Goal: Information Seeking & Learning: Learn about a topic

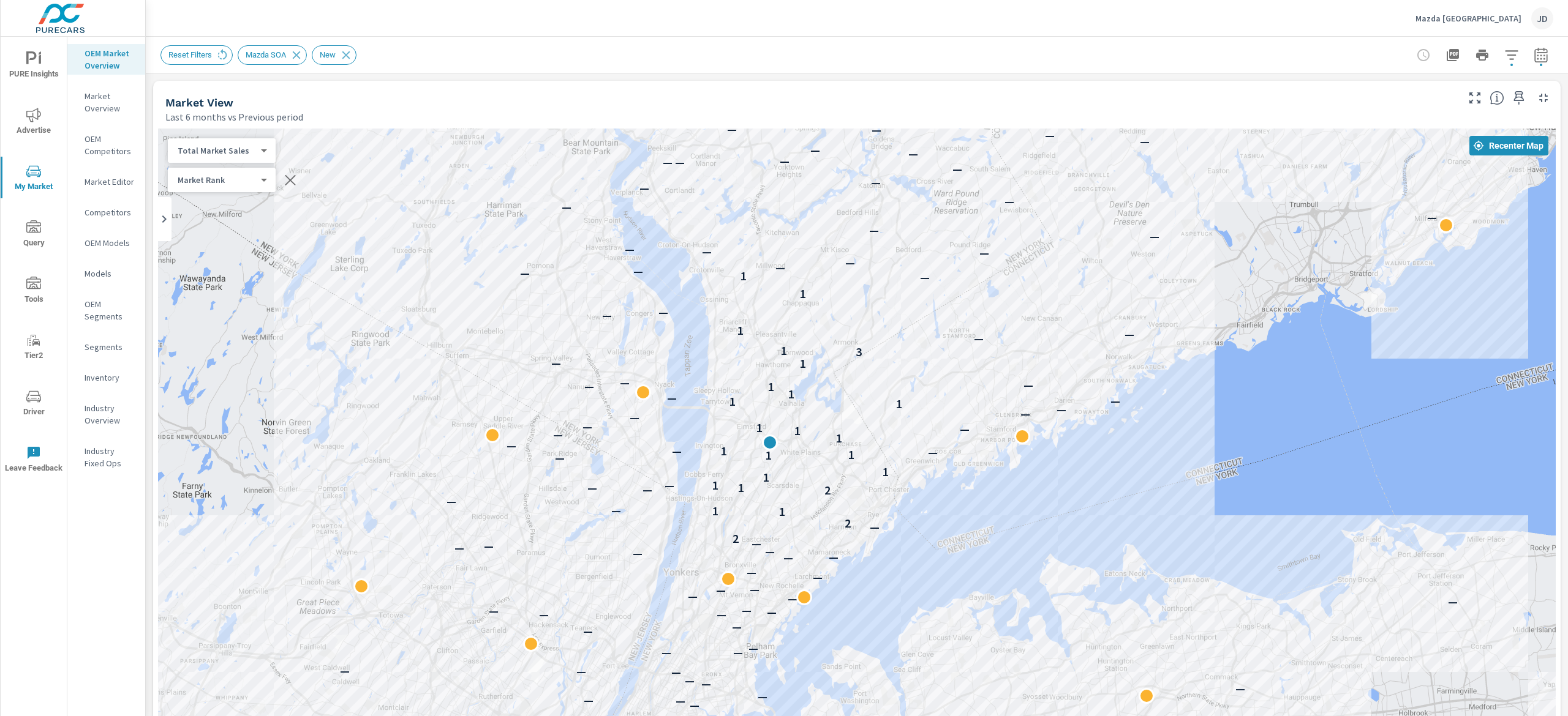
drag, startPoint x: 948, startPoint y: 254, endPoint x: 990, endPoint y: 246, distance: 42.8
click at [990, 246] on div "— — — — — — — — — — — — — — — — — — — — — — — — — — — — — — — — — — — — — — — —…" at bounding box center [856, 469] width 1398 height 681
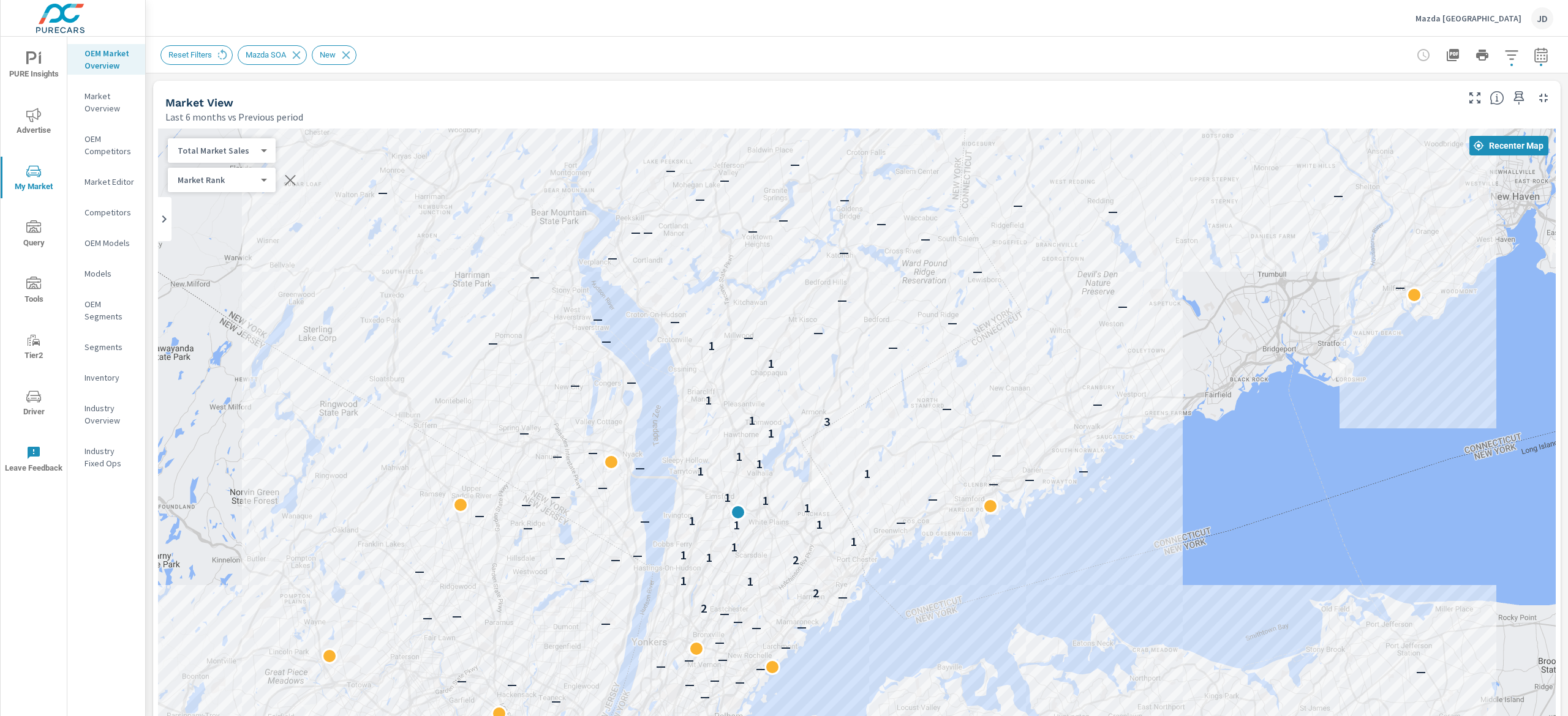
drag, startPoint x: 1234, startPoint y: 247, endPoint x: 1199, endPoint y: 316, distance: 77.4
click at [1199, 316] on div "— — — — — — — — — — — — — — — — — — — — — — — — — — — — — — — — — — — — — — — —…" at bounding box center [856, 469] width 1398 height 681
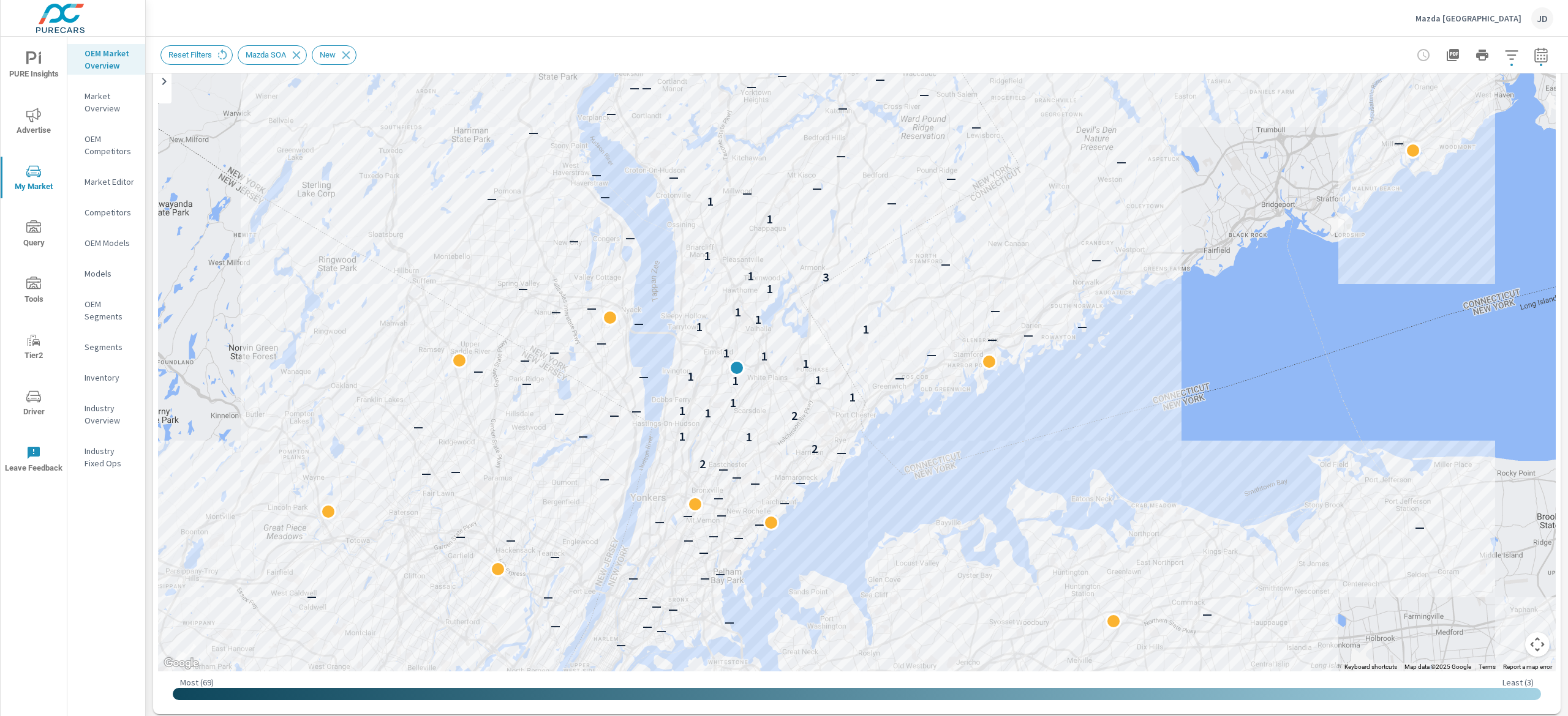
scroll to position [152, 0]
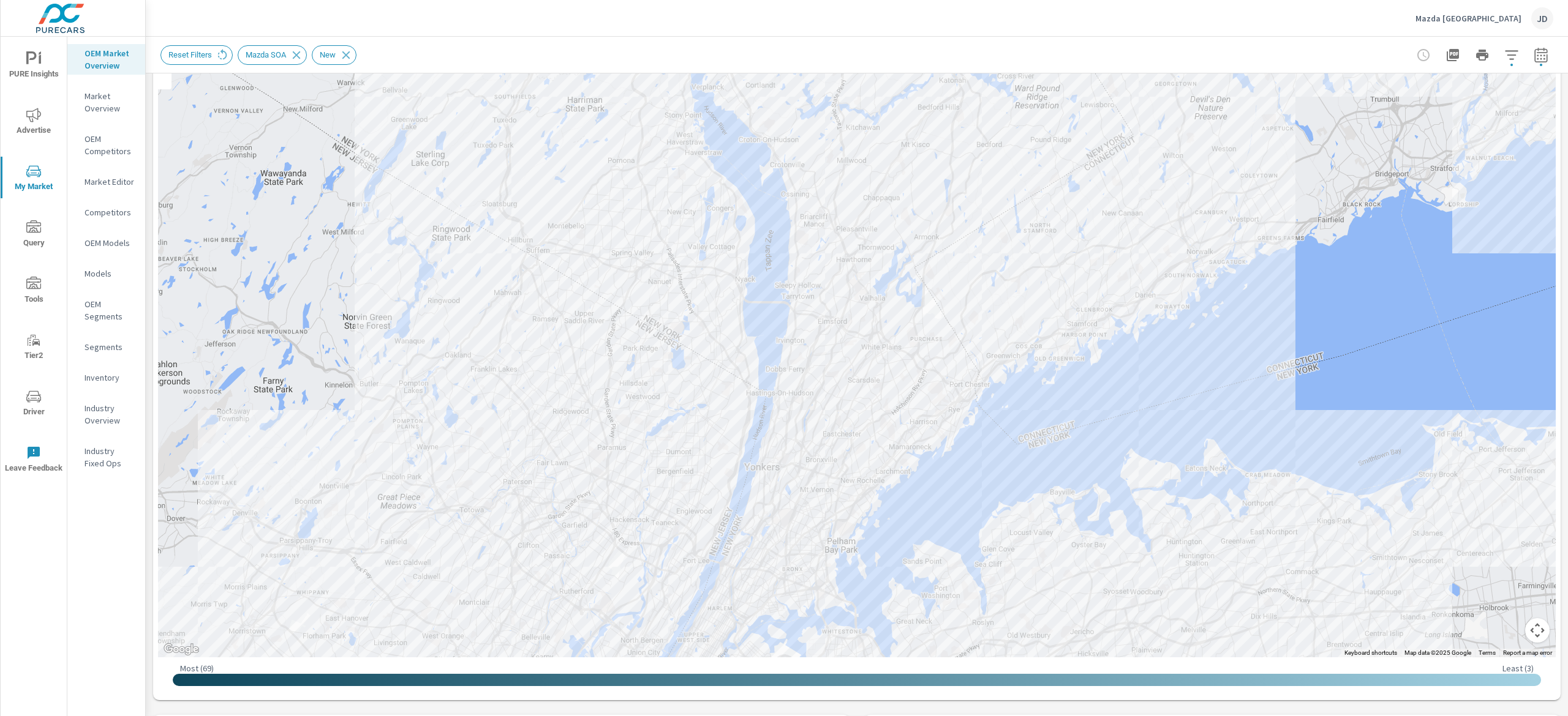
drag, startPoint x: 1038, startPoint y: 274, endPoint x: 1153, endPoint y: 257, distance: 116.2
click at [1153, 257] on div "— — — — — — — — — — — — — — — — — — — — — — — — — — — — — — — — — — — — — — — —…" at bounding box center [856, 317] width 1398 height 681
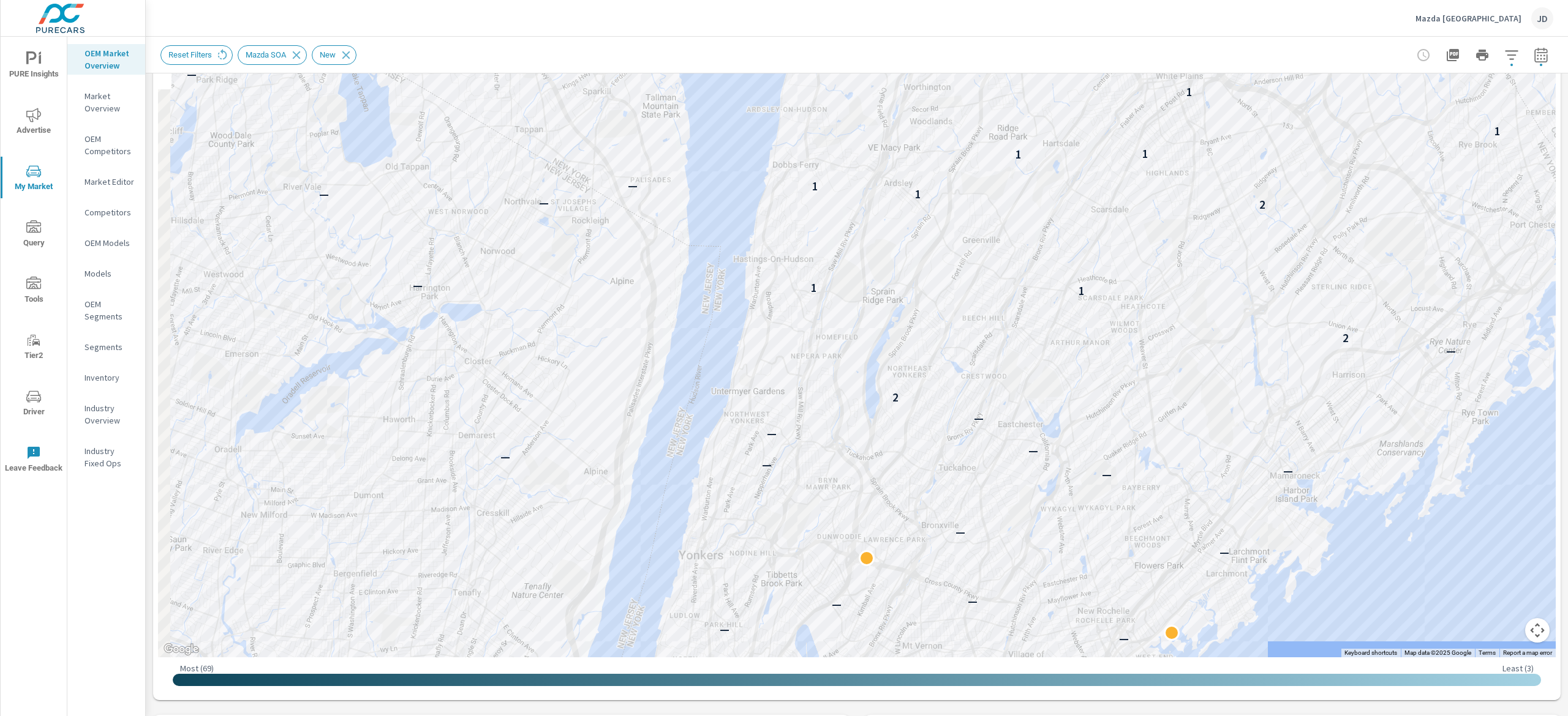
drag, startPoint x: 831, startPoint y: 328, endPoint x: 1215, endPoint y: 668, distance: 512.9
click at [1215, 668] on div "← Move left → Move right ↑ Move up ↓ Move down + Zoom in - Zoom out Home Jump l…" at bounding box center [856, 336] width 1398 height 718
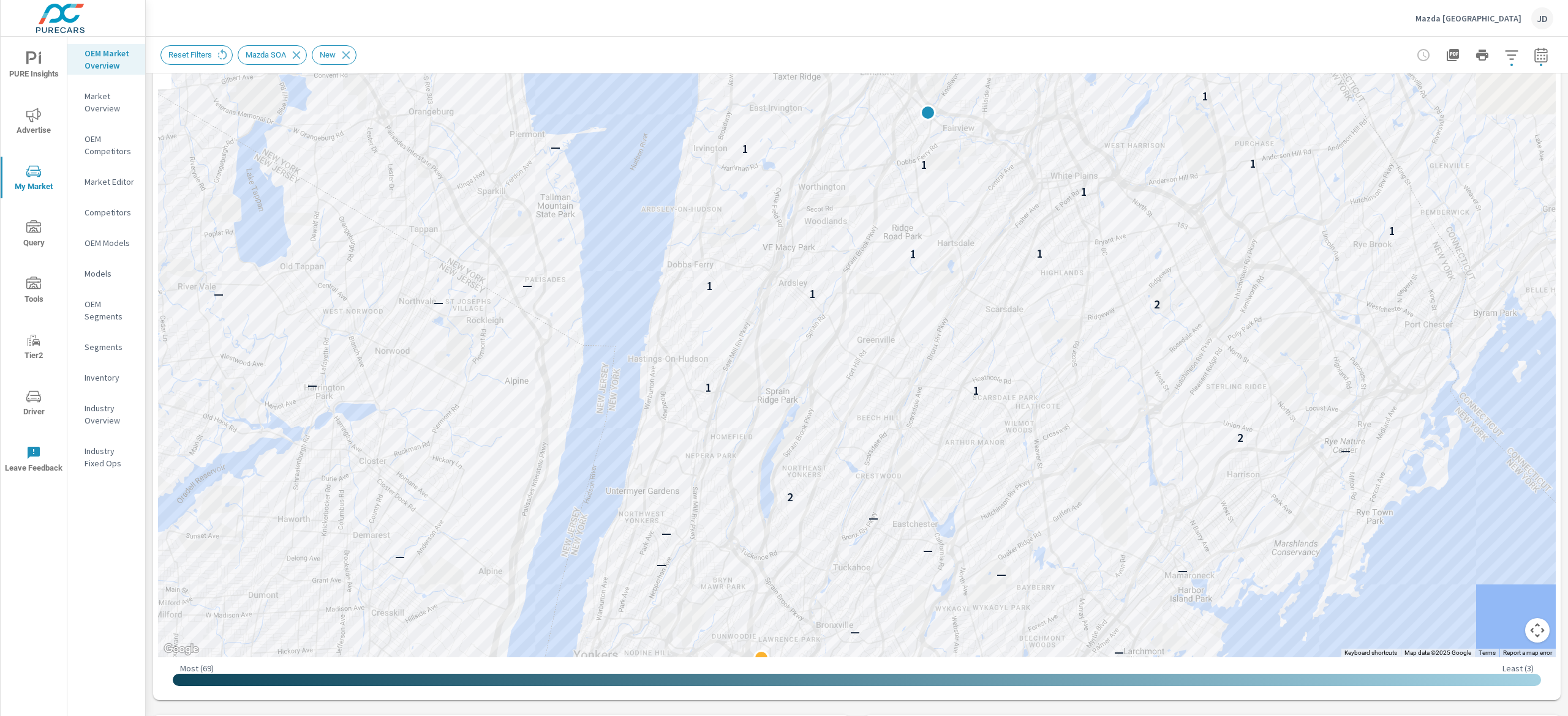
drag, startPoint x: 1066, startPoint y: 232, endPoint x: 885, endPoint y: 365, distance: 224.6
click at [885, 365] on div "— — — — — — — — — — — — — — — — — — — — — — — — — — — — — — — — — — — — — — — —…" at bounding box center [856, 317] width 1398 height 681
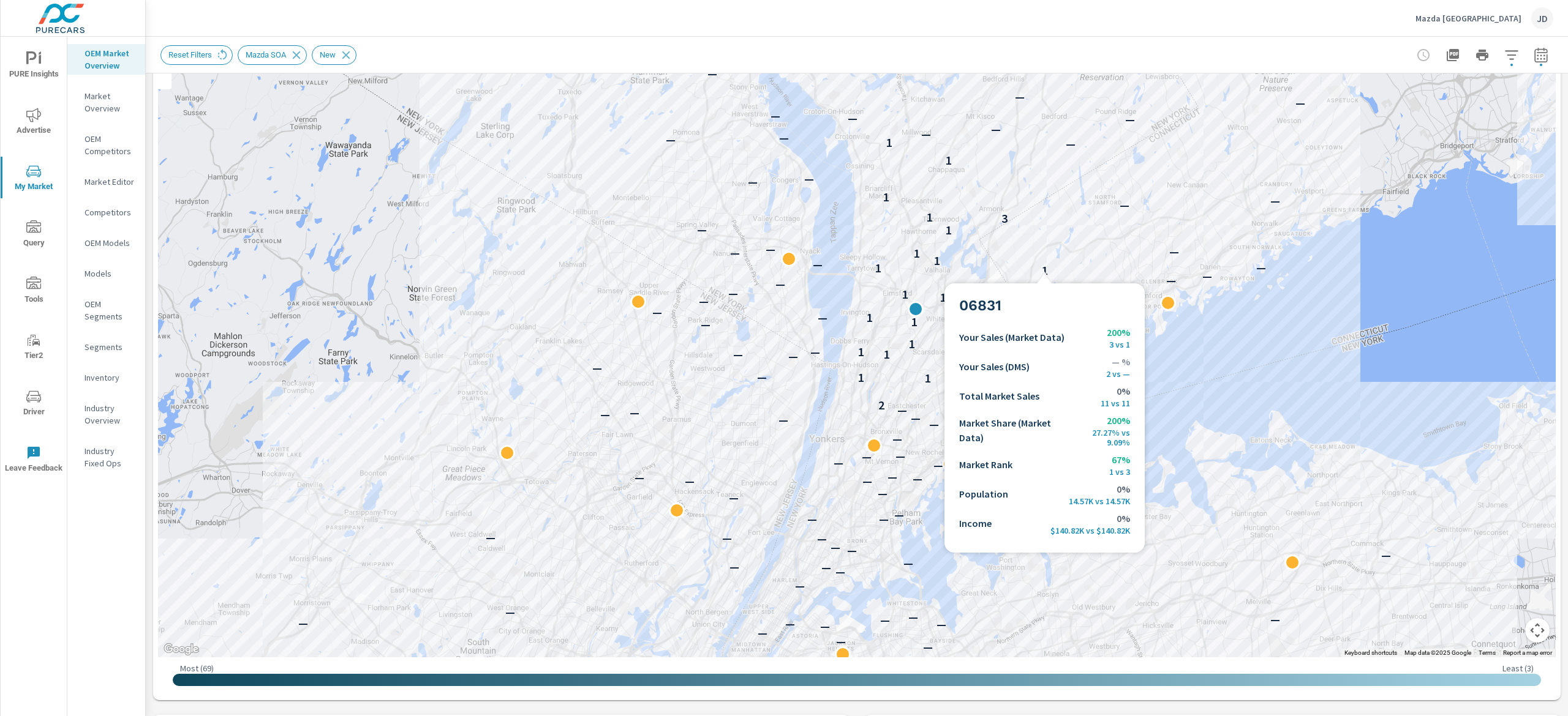
drag, startPoint x: 1045, startPoint y: 269, endPoint x: 1045, endPoint y: 299, distance: 30.0
click at [1045, 299] on div "— — — — — — — — — — — — — — — — — — — — — — — — — — — — — — — — — — — — — — — —…" at bounding box center [856, 317] width 1398 height 681
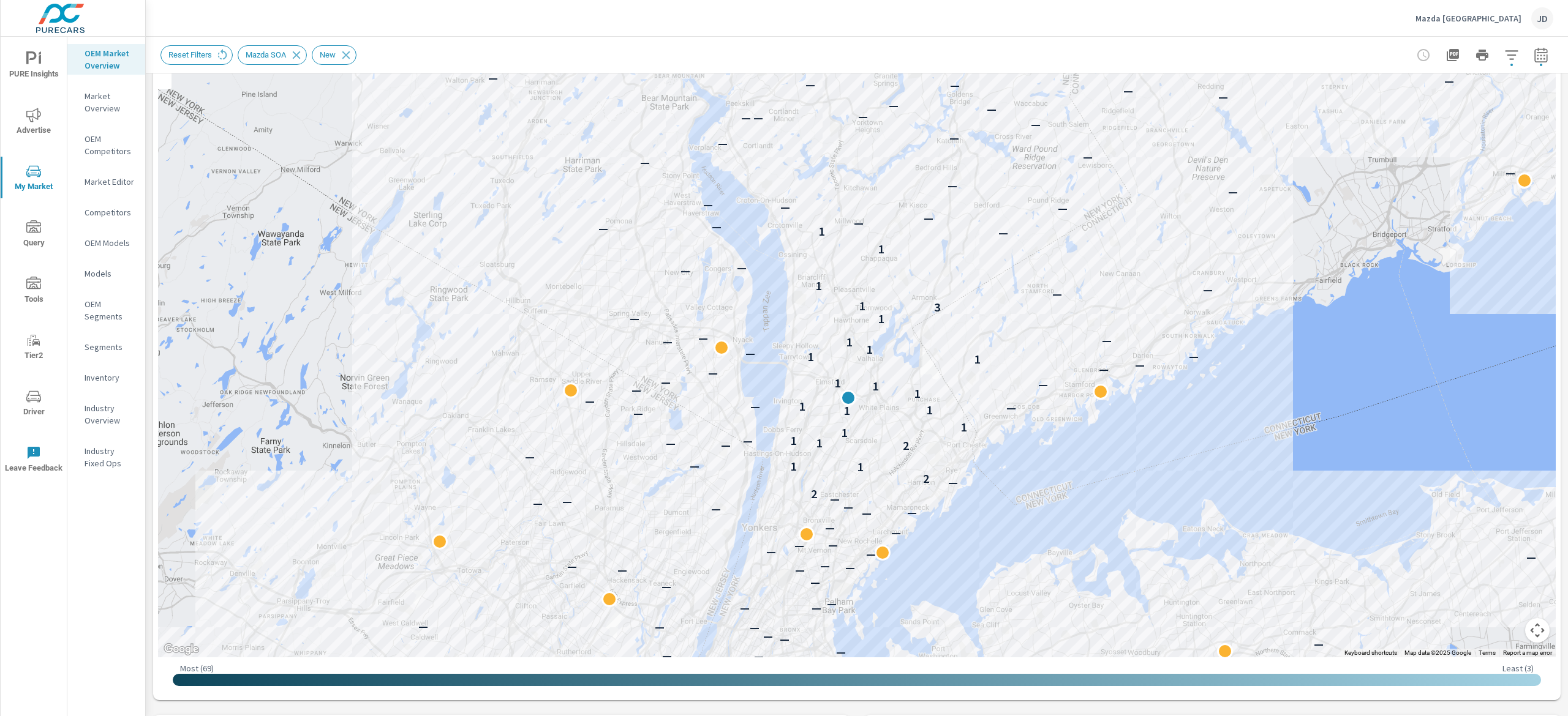
drag, startPoint x: 660, startPoint y: 162, endPoint x: 590, endPoint y: 238, distance: 103.3
click at [598, 236] on p "—" at bounding box center [603, 228] width 10 height 15
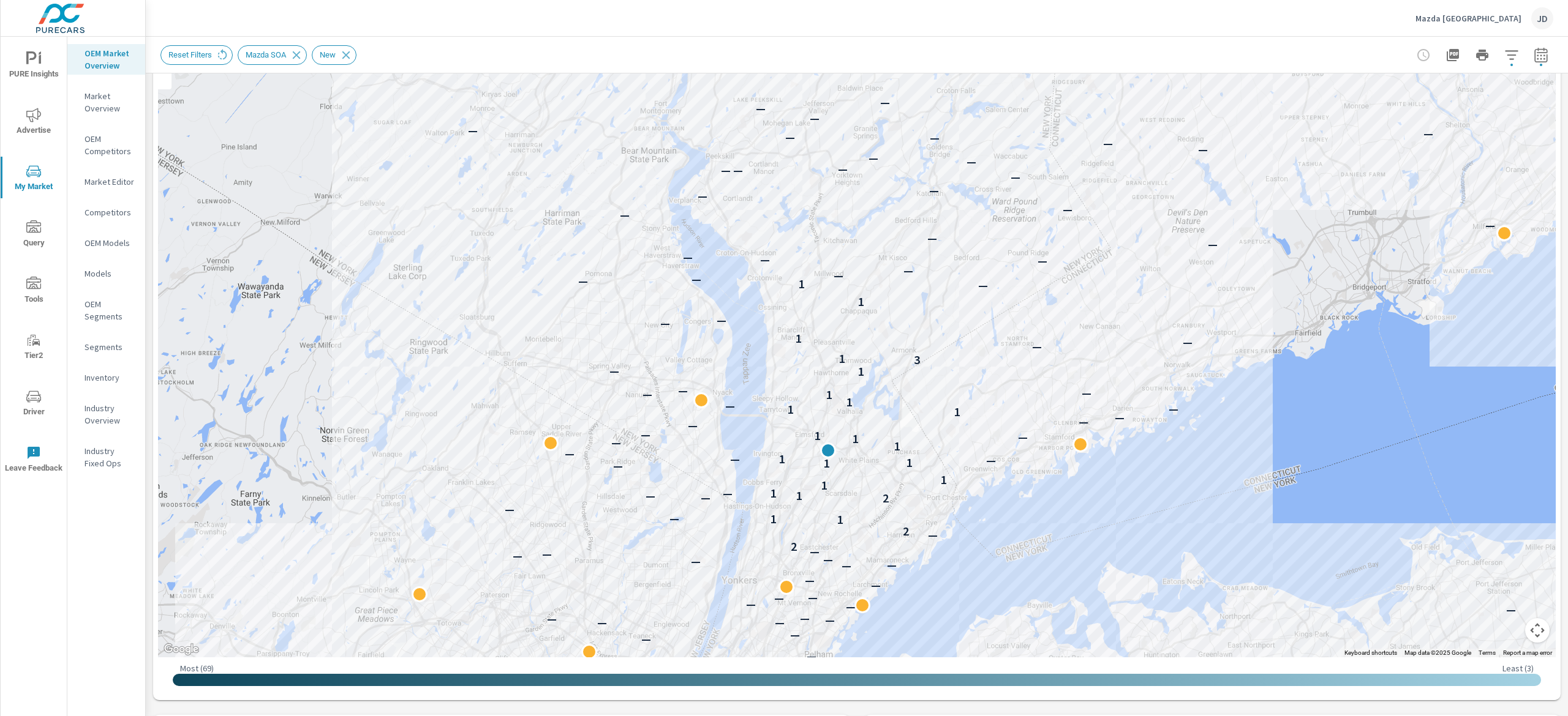
drag, startPoint x: 547, startPoint y: 179, endPoint x: 534, endPoint y: 217, distance: 40.2
click at [534, 217] on div "— — — — — — — — — — — — — — — — — — — — — — — — — — — — — — — — — — — — — — — —…" at bounding box center [856, 317] width 1398 height 681
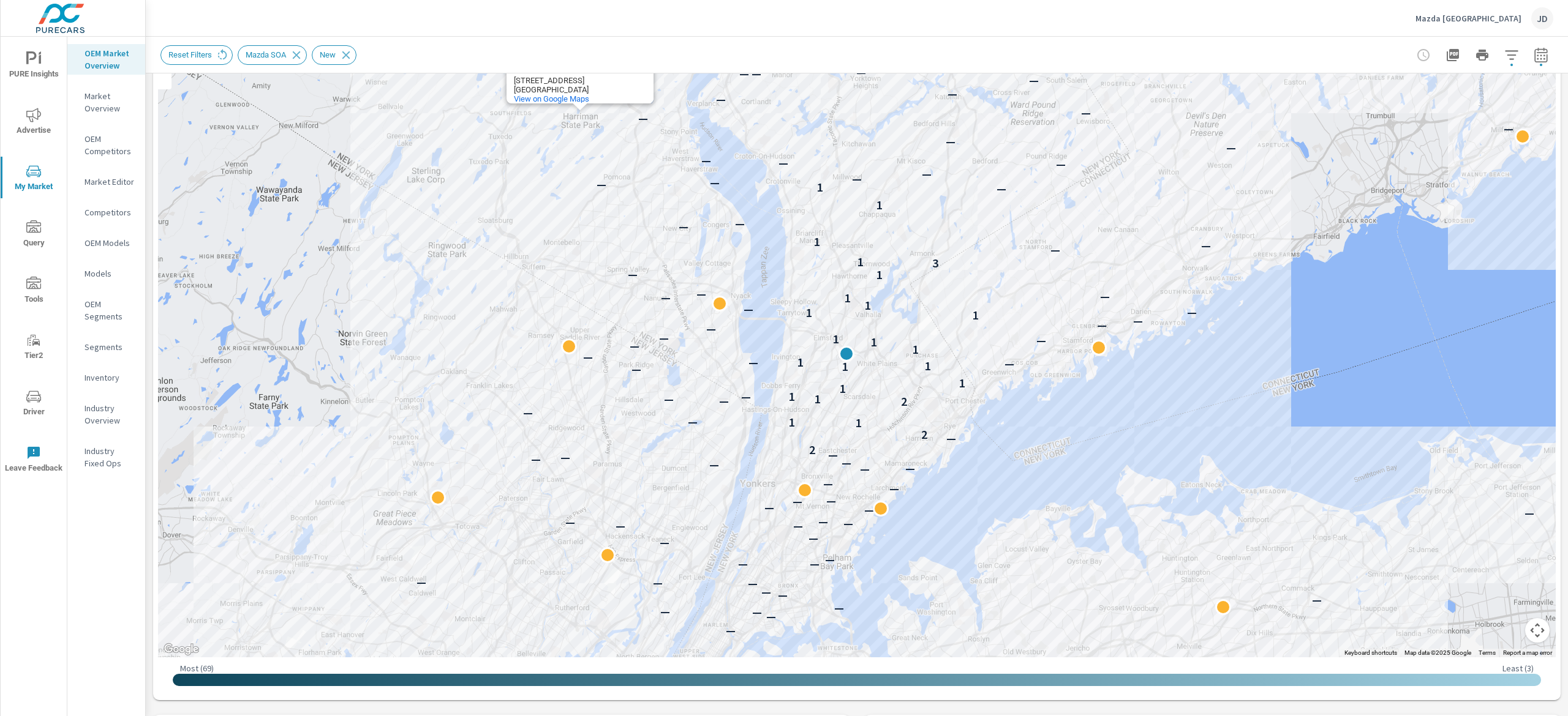
drag, startPoint x: 934, startPoint y: 337, endPoint x: 965, endPoint y: 211, distance: 129.8
click at [965, 220] on div "— — — — — — — — — — — — — — — — — — — — — — — — — — — — — — — — — — — — — — — —…" at bounding box center [1267, 440] width 784 height 441
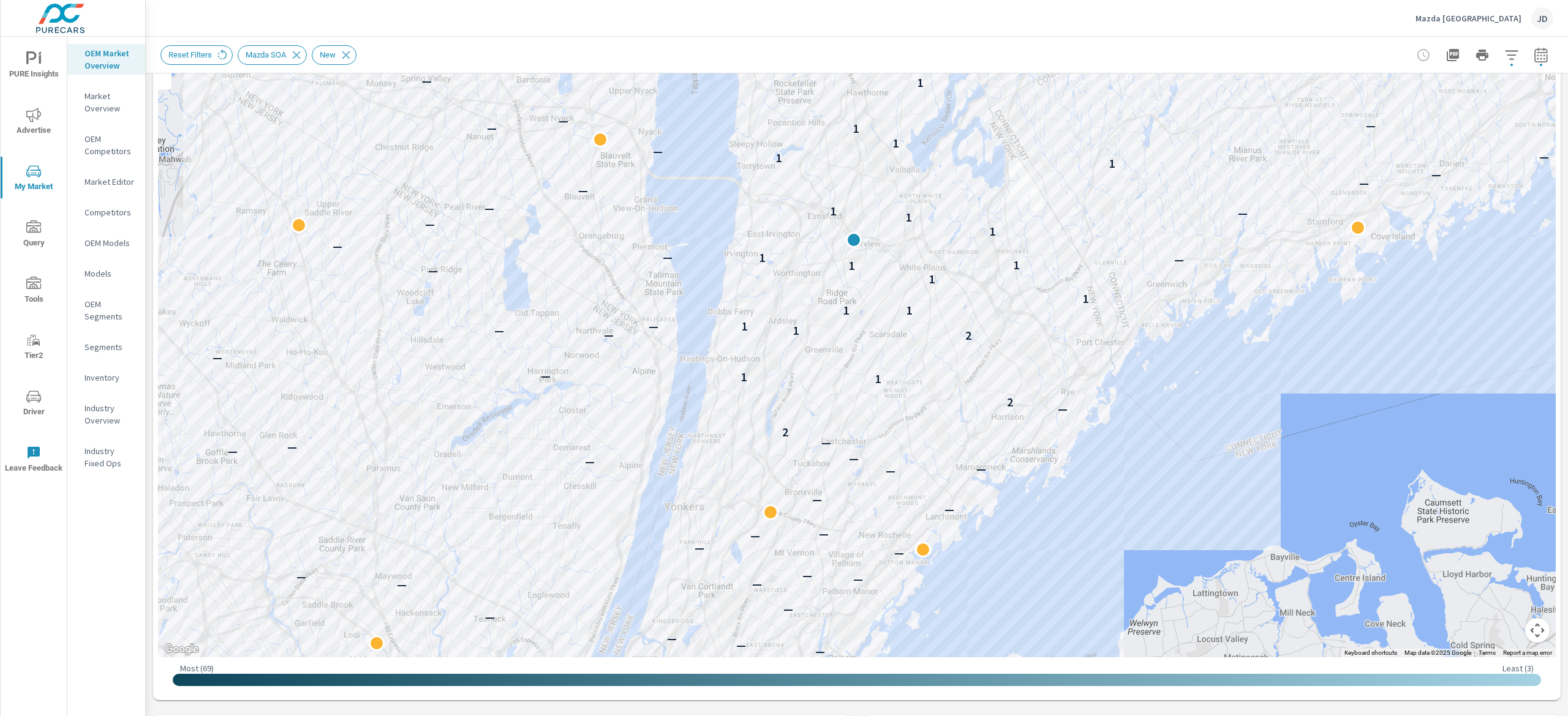
drag, startPoint x: 796, startPoint y: 323, endPoint x: 867, endPoint y: 166, distance: 172.3
click at [867, 166] on div "— — — — — — — — — — — — — — — — — — — — — — — — — — — — — — — — — — — — — — — —…" at bounding box center [856, 317] width 1398 height 681
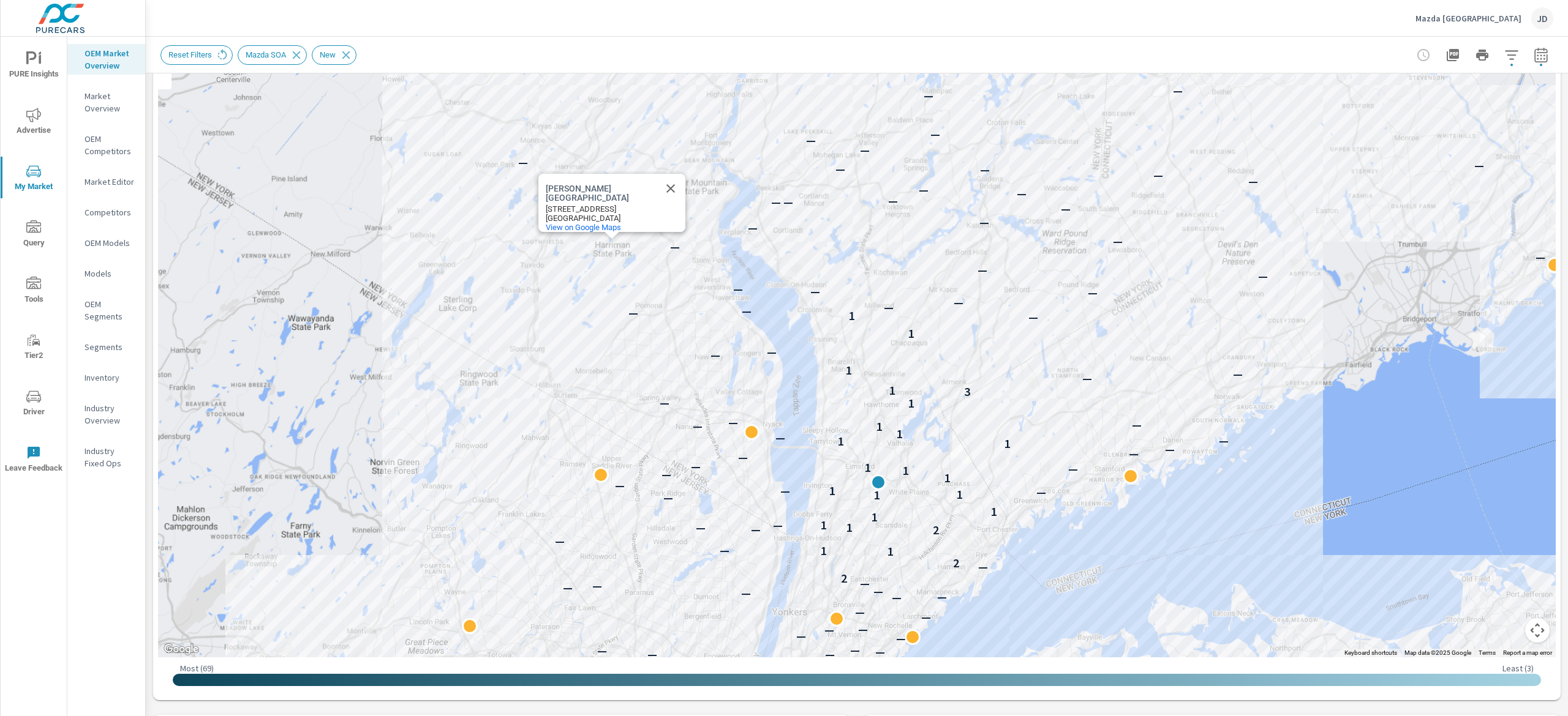
drag, startPoint x: 1106, startPoint y: 201, endPoint x: 1067, endPoint y: 410, distance: 212.6
click at [1068, 410] on div "— — — — — — — — — — — — — — — — — — — — — — — — — — — — — — — — — — — — — — — —…" at bounding box center [856, 317] width 1398 height 681
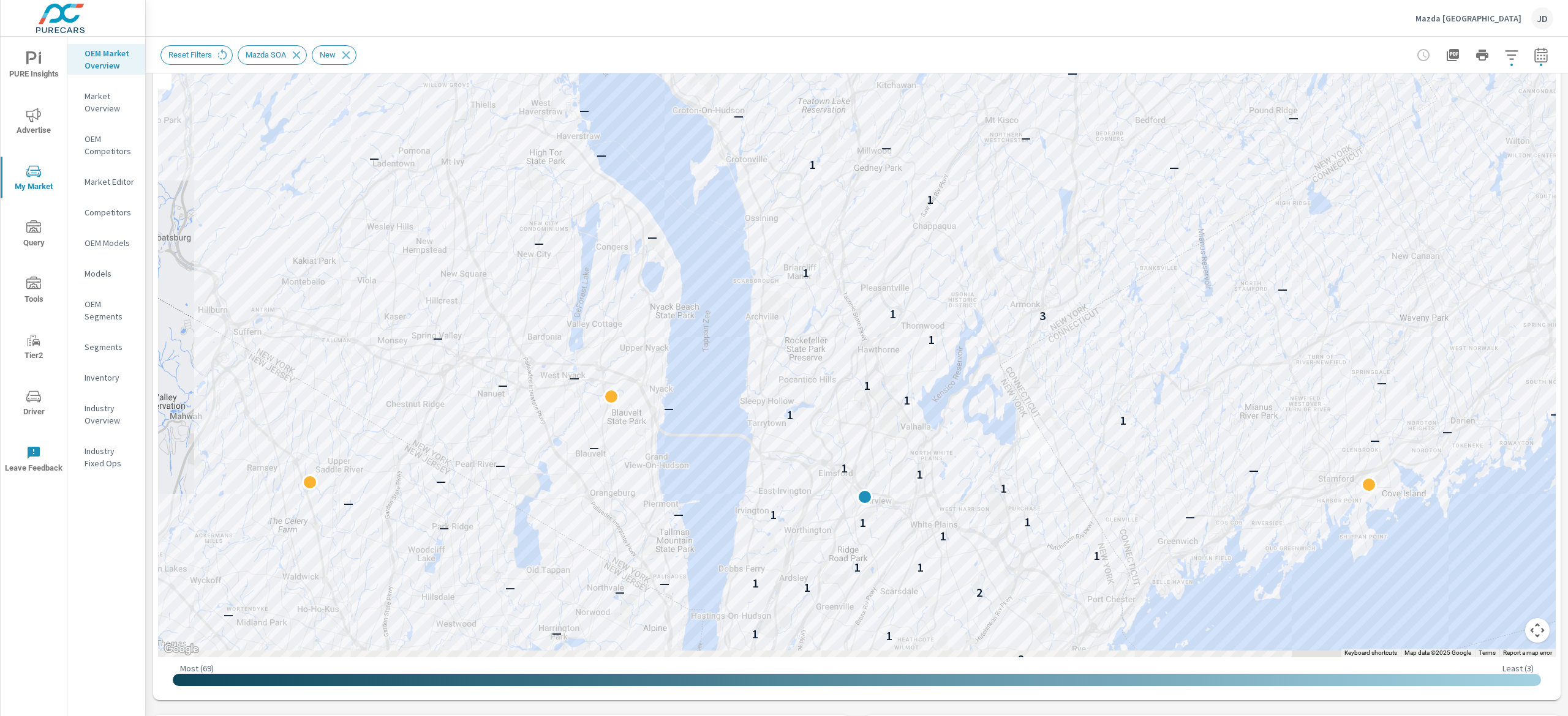
drag, startPoint x: 991, startPoint y: 409, endPoint x: 1021, endPoint y: 234, distance: 177.6
click at [1021, 234] on div "— — — — — — — — — — — — — — — — — — — — — — — — — — — — — — — — — — — — — — — 2…" at bounding box center [1263, 443] width 784 height 441
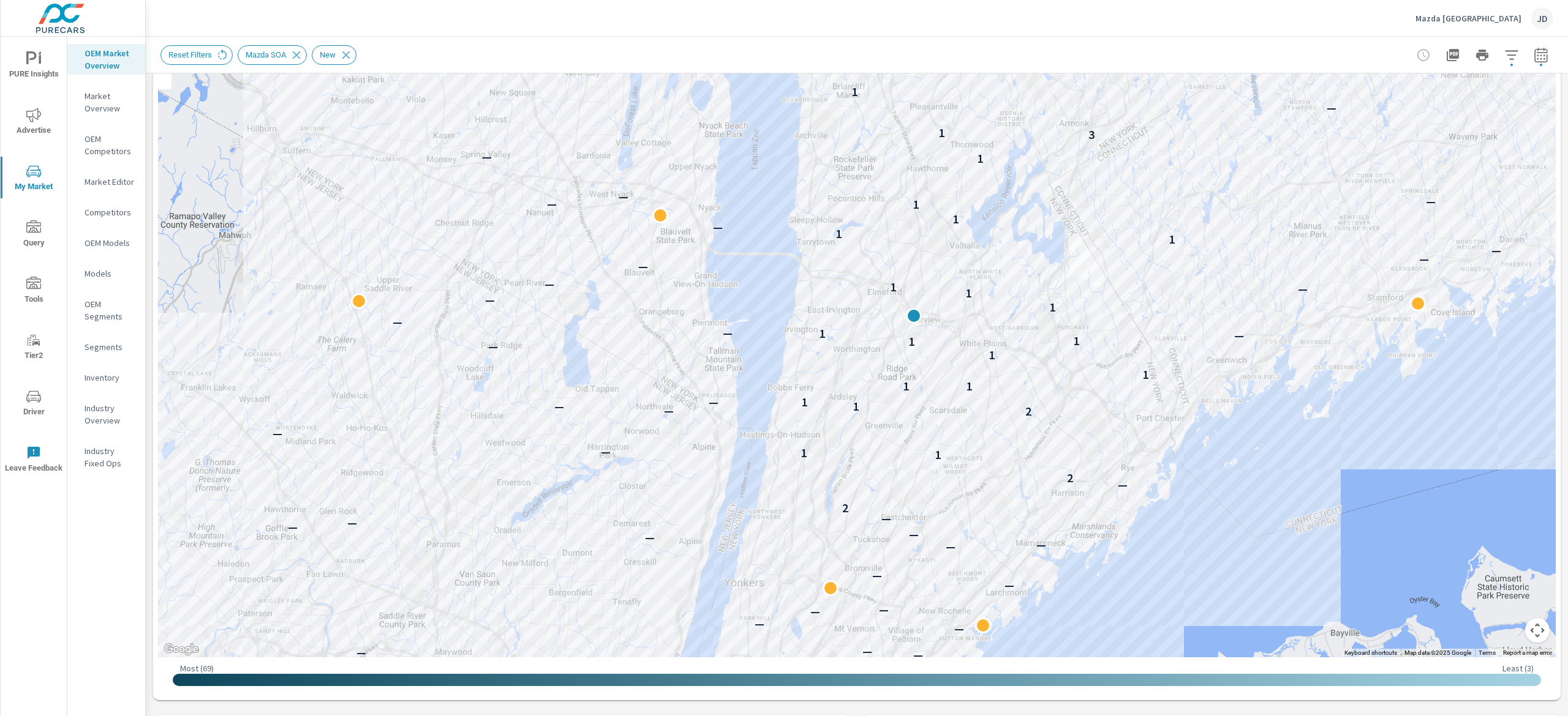
drag, startPoint x: 920, startPoint y: 489, endPoint x: 949, endPoint y: 405, distance: 88.9
click at [949, 405] on div "— — — — — — — — — — — — — — — — — — — — — — — — — — — — — — — — — — — — — — — —…" at bounding box center [1278, 455] width 784 height 441
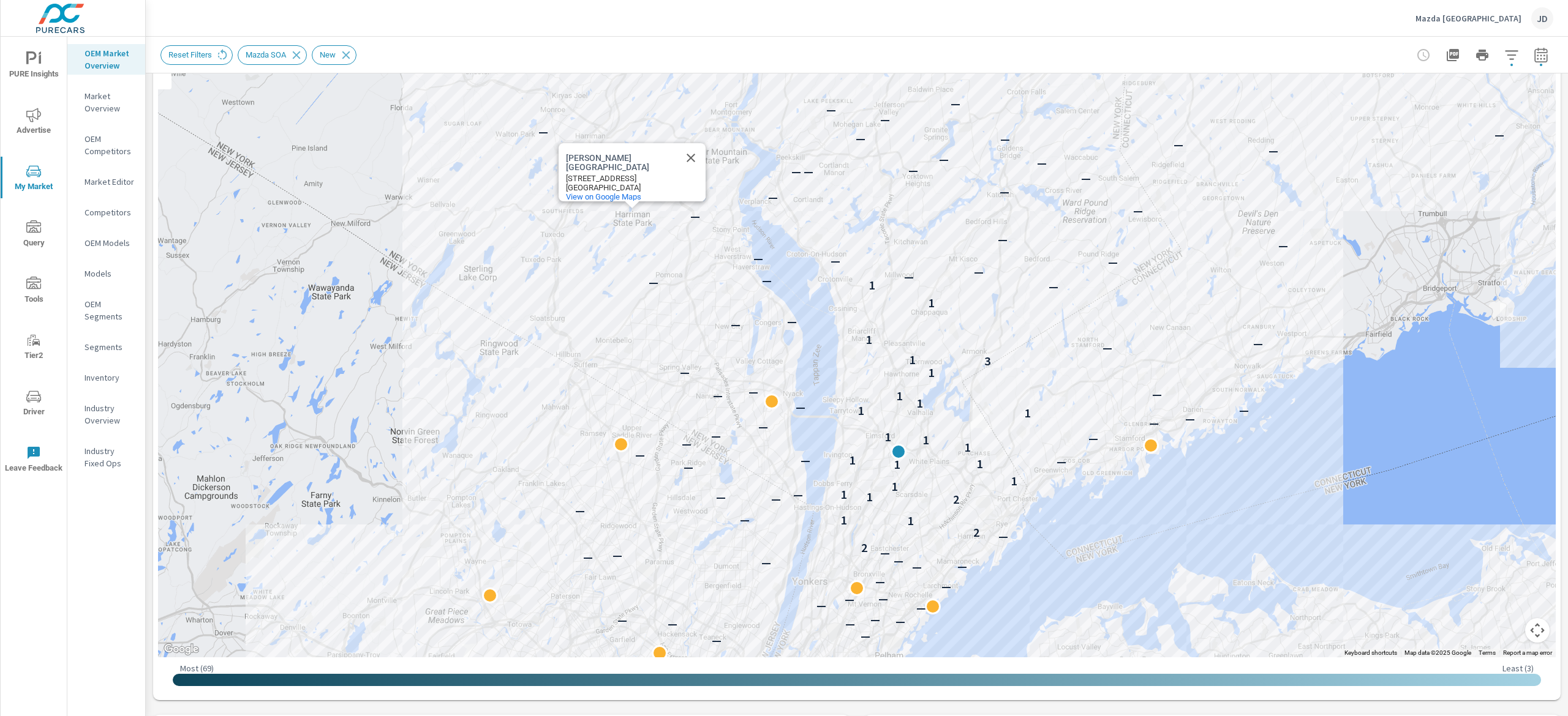
drag, startPoint x: 826, startPoint y: 304, endPoint x: 796, endPoint y: 435, distance: 134.4
click at [796, 435] on div "— — — — — — — — — — — — — — — — — — — — — — — — — — — — — — — — — — — — — — — —…" at bounding box center [856, 317] width 1398 height 681
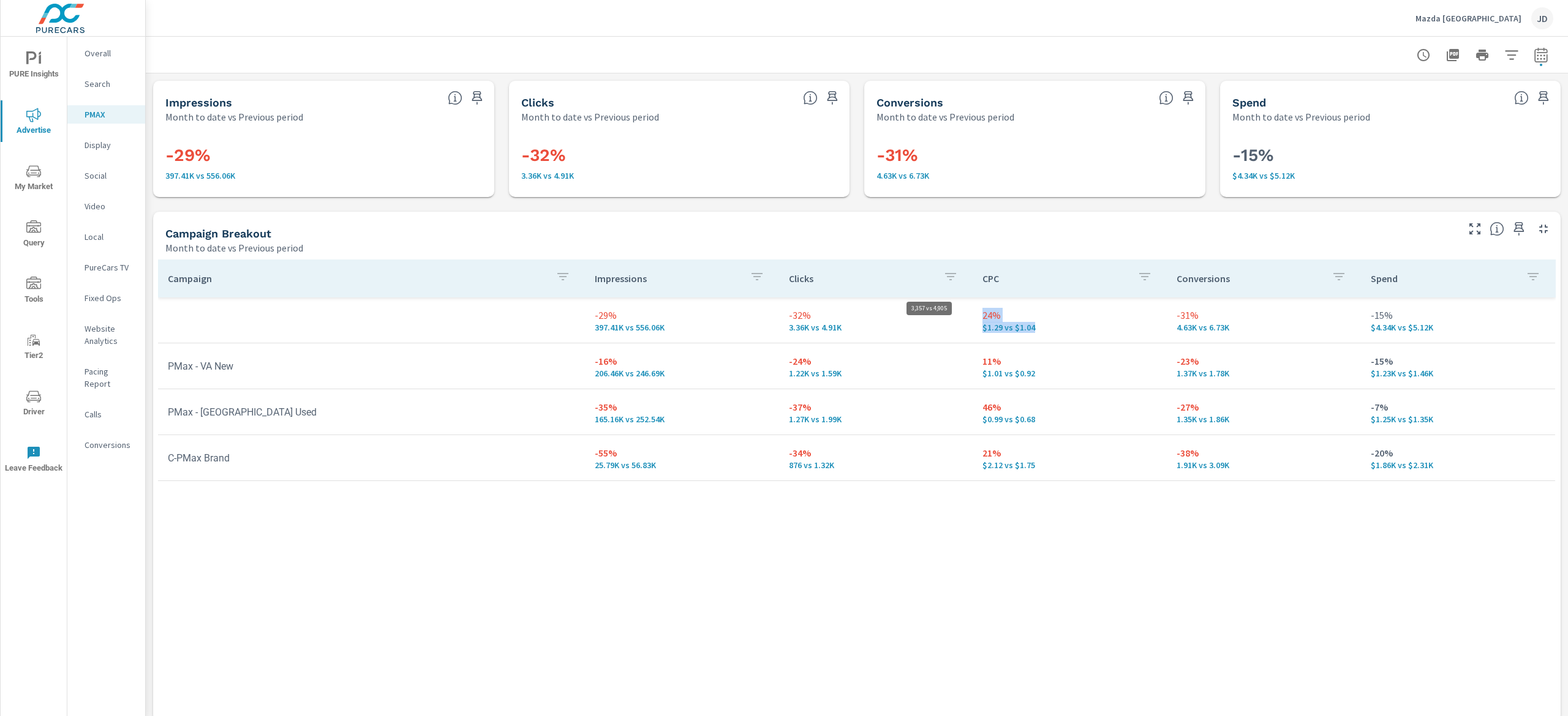
drag, startPoint x: 1045, startPoint y: 326, endPoint x: 912, endPoint y: 330, distance: 133.1
click at [912, 330] on tr "-29% 397.41K vs 556.06K -32% 3.36K vs 4.91K 24% $1.29 vs $1.04 -31% 4.63K vs 6.…" at bounding box center [856, 320] width 1397 height 46
click at [1012, 609] on div "Campaign Impressions Clicks CPC Conversions Spend -29% 397.41K vs 556.06K -32% …" at bounding box center [856, 479] width 1398 height 438
click at [93, 90] on div "Search" at bounding box center [107, 84] width 78 height 19
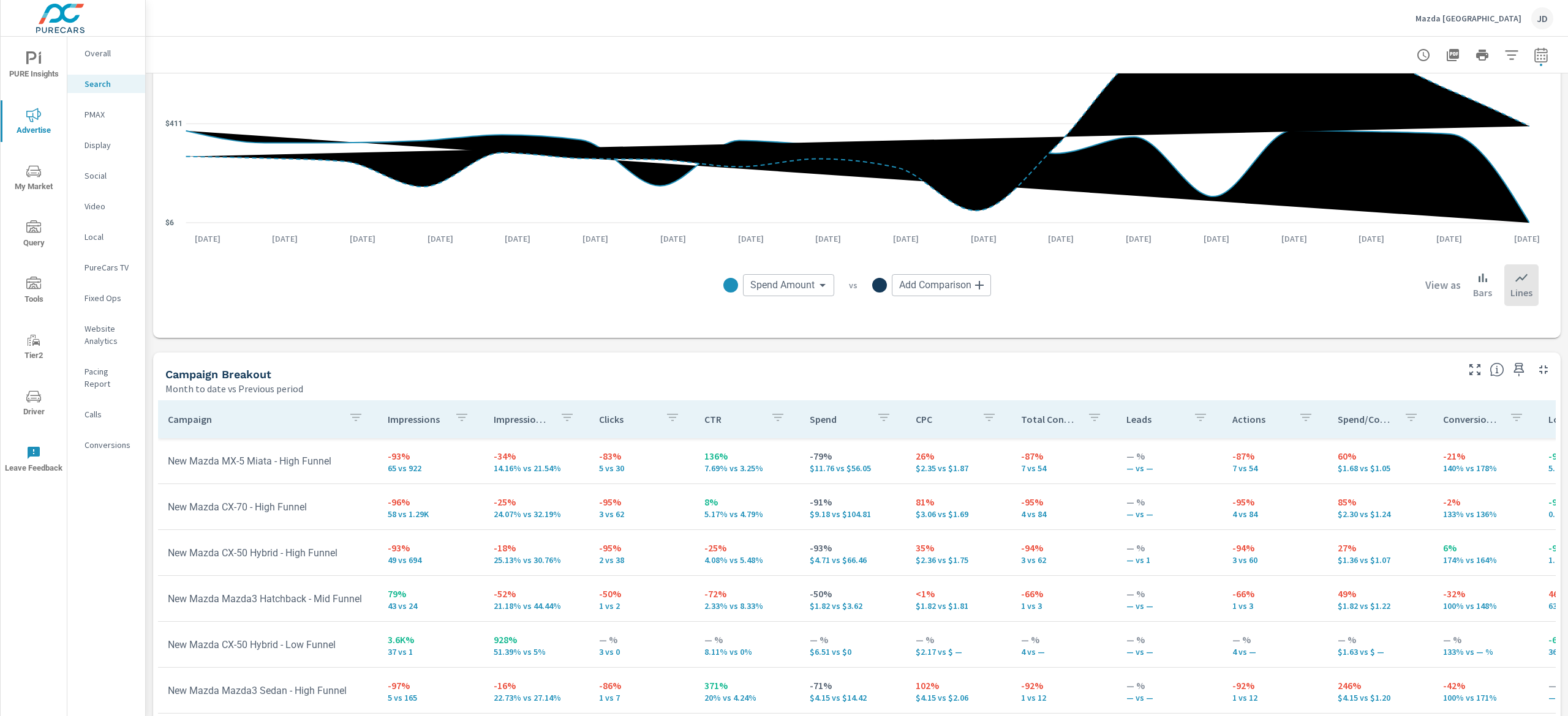
scroll to position [1032, 0]
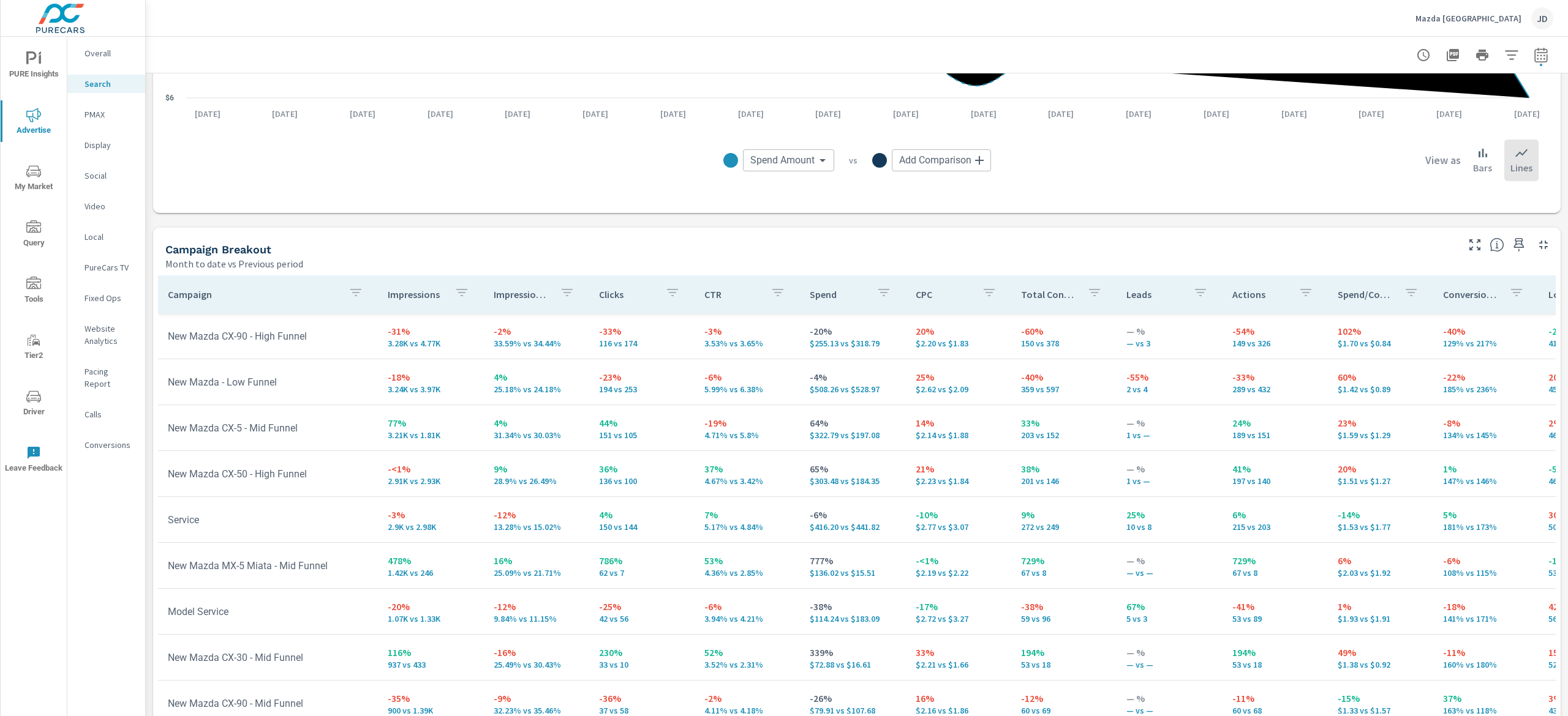
scroll to position [45, 0]
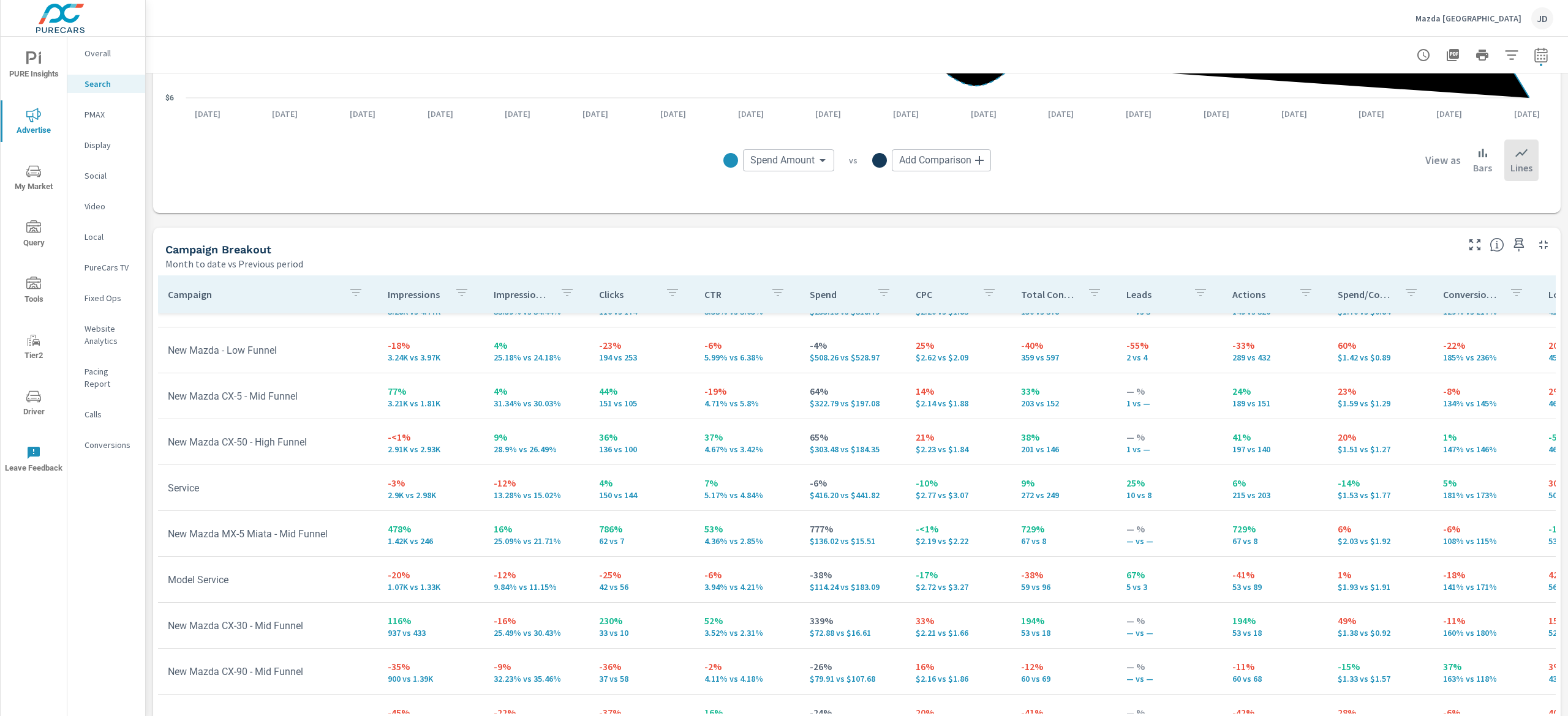
scroll to position [245, 0]
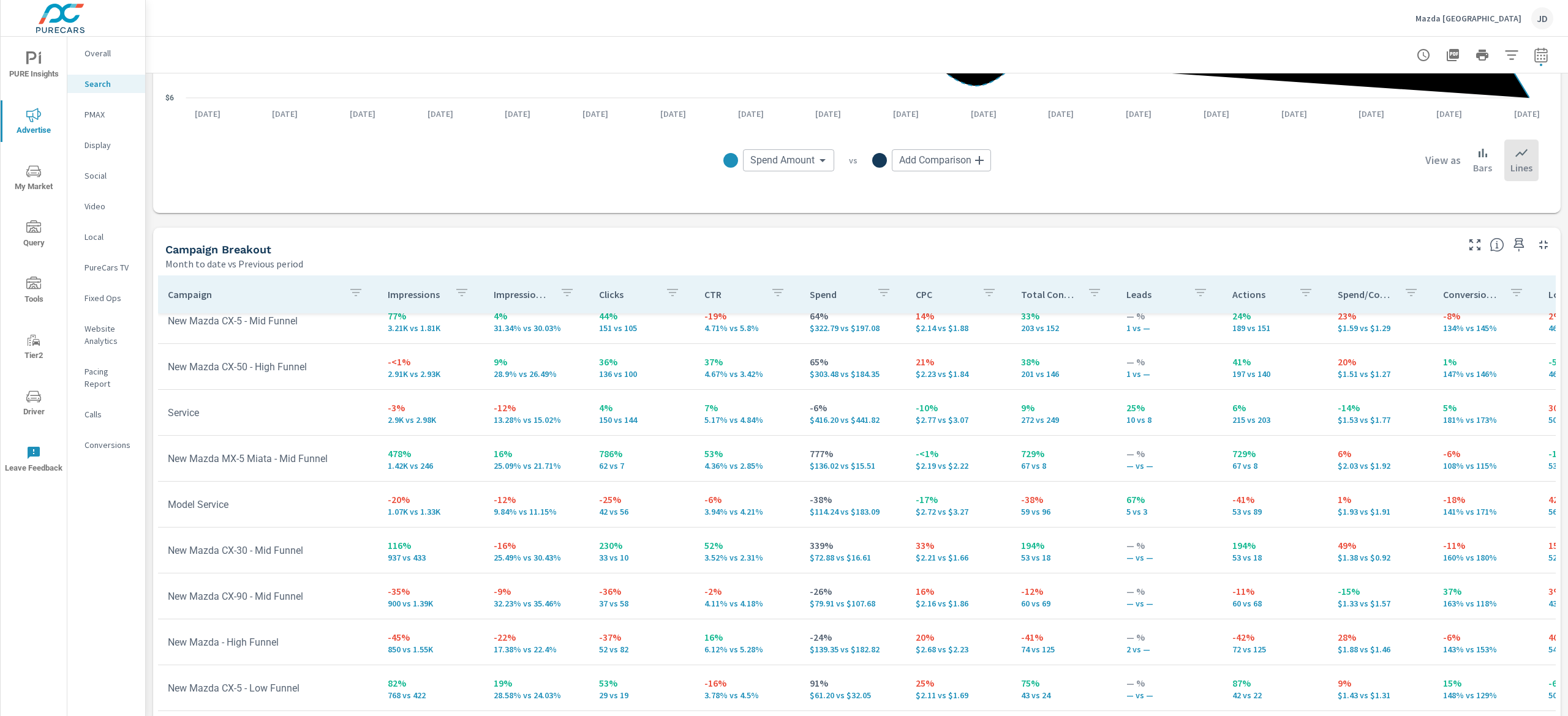
scroll to position [117, 0]
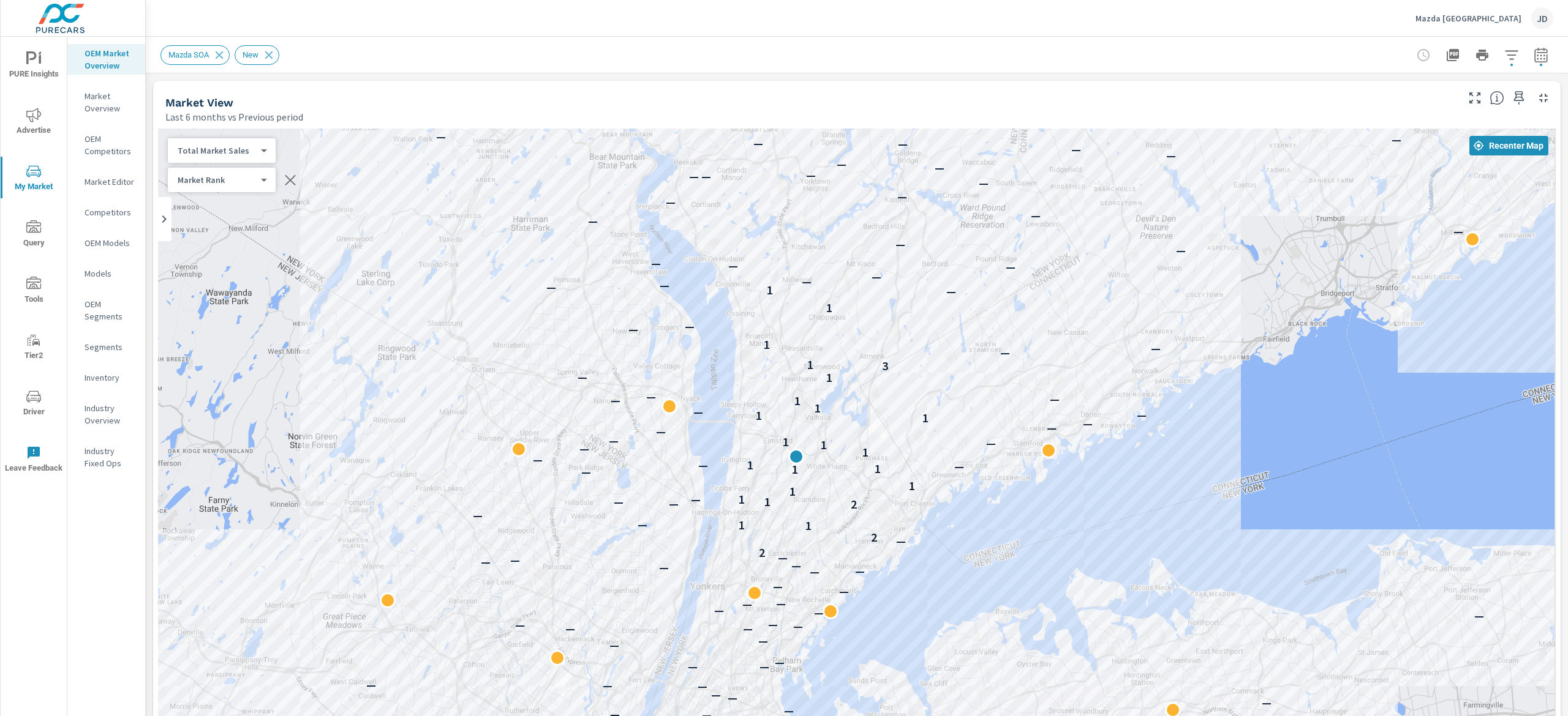
drag, startPoint x: 1087, startPoint y: 425, endPoint x: 1027, endPoint y: 391, distance: 69.0
click at [1027, 391] on div "— — — — — — — — — — — — — — — — — — — — — — — — — — — — — — — — — — — — — — — —…" at bounding box center [856, 469] width 1398 height 681
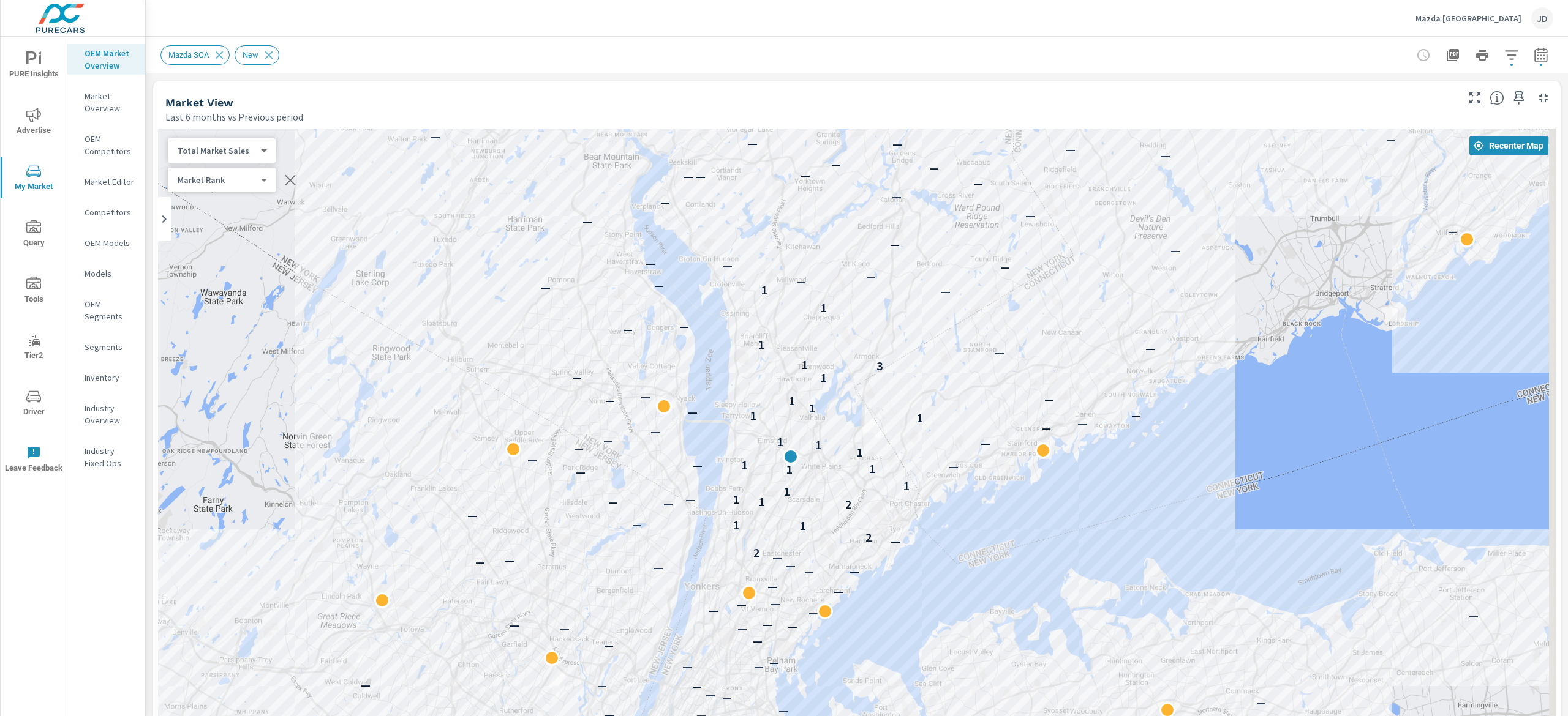
click at [111, 350] on p "Segments" at bounding box center [110, 348] width 51 height 12
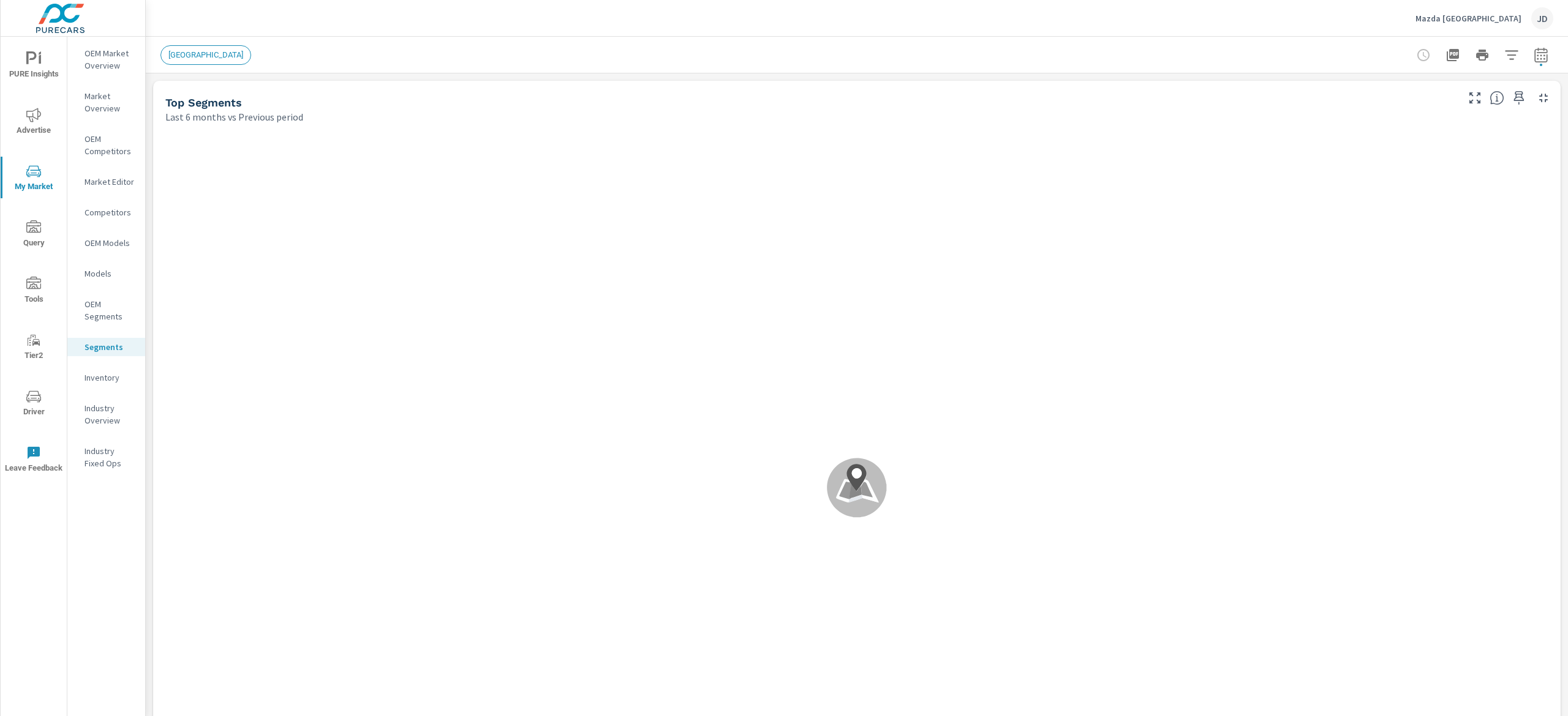
click at [98, 372] on p "Inventory" at bounding box center [110, 378] width 51 height 12
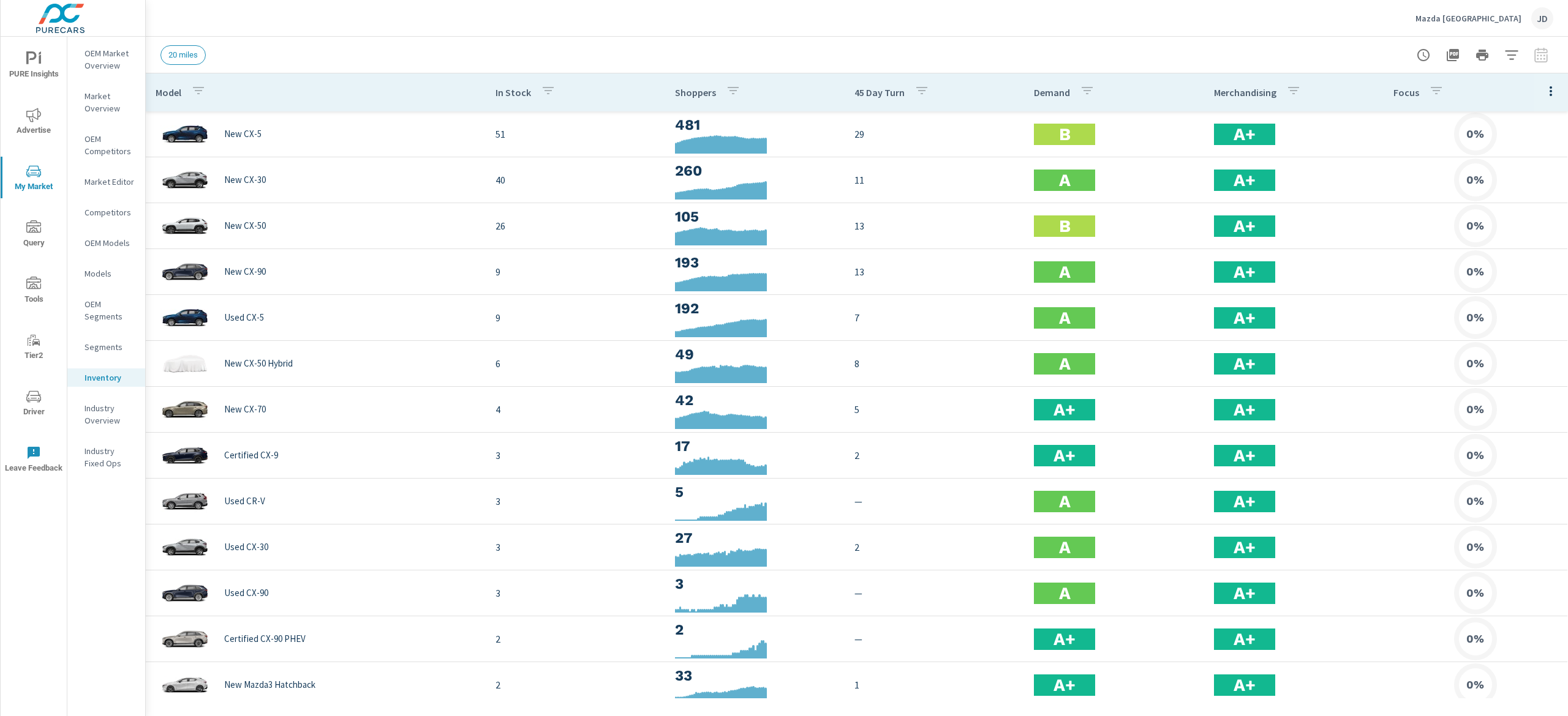
click at [117, 180] on p "Market Editor" at bounding box center [110, 182] width 51 height 12
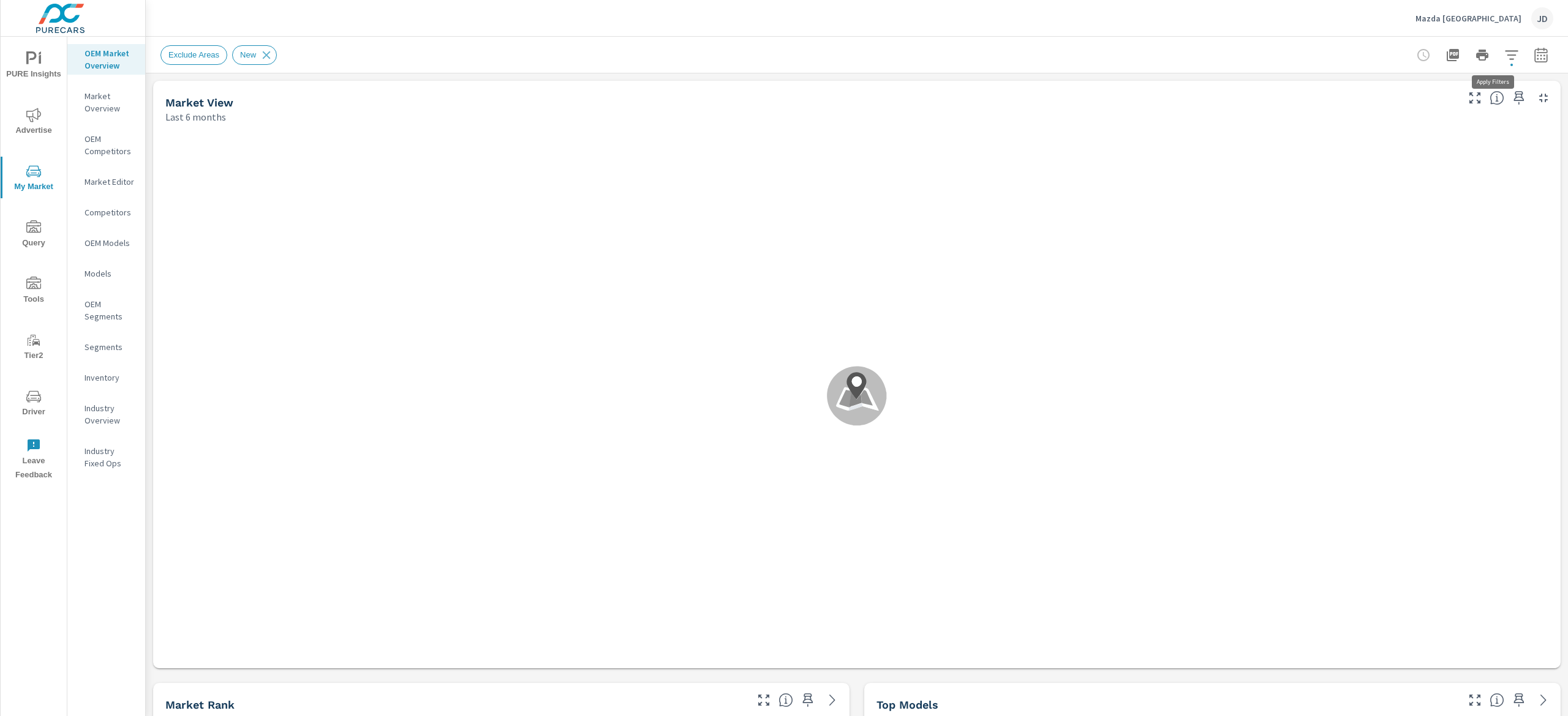
click at [1504, 53] on icon "button" at bounding box center [1511, 54] width 15 height 15
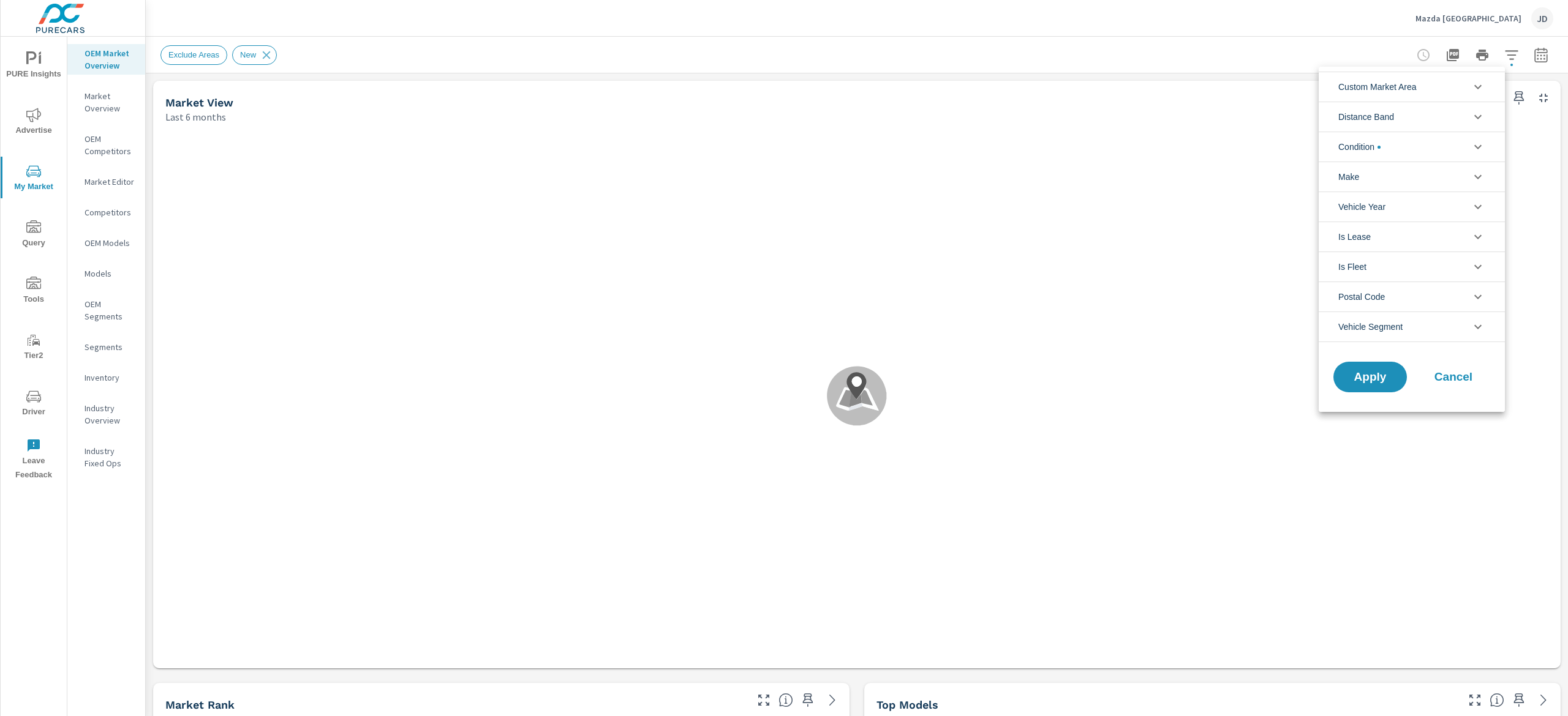
click at [1465, 82] on li "Custom Market Area" at bounding box center [1411, 86] width 186 height 30
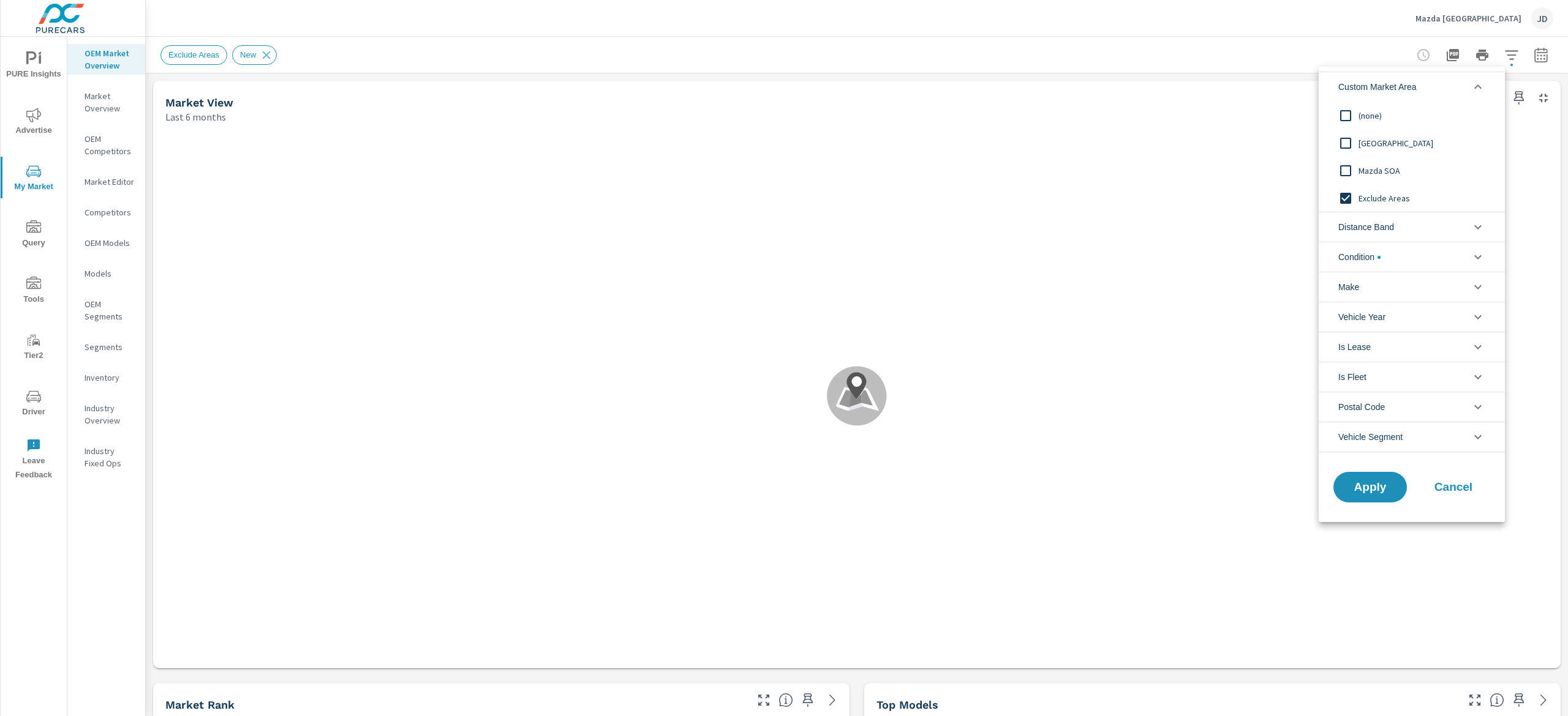
click at [1138, 59] on div at bounding box center [784, 358] width 1568 height 716
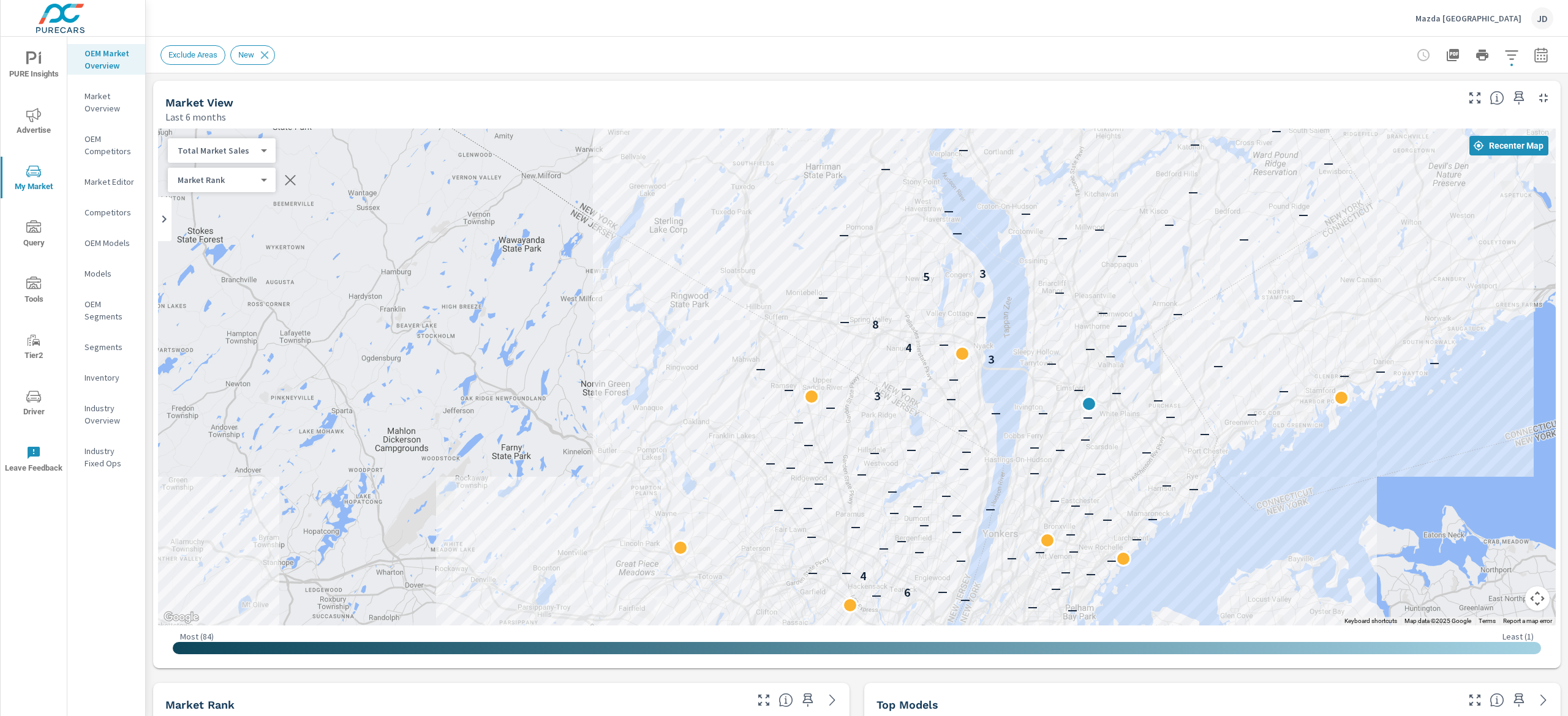
drag, startPoint x: 856, startPoint y: 274, endPoint x: 1070, endPoint y: 293, distance: 214.8
click at [1070, 293] on div "— — — — — — — — — — — — — — — — — — — — — — — — — — — — — — — — — — — — — — — —…" at bounding box center [856, 376] width 1398 height 497
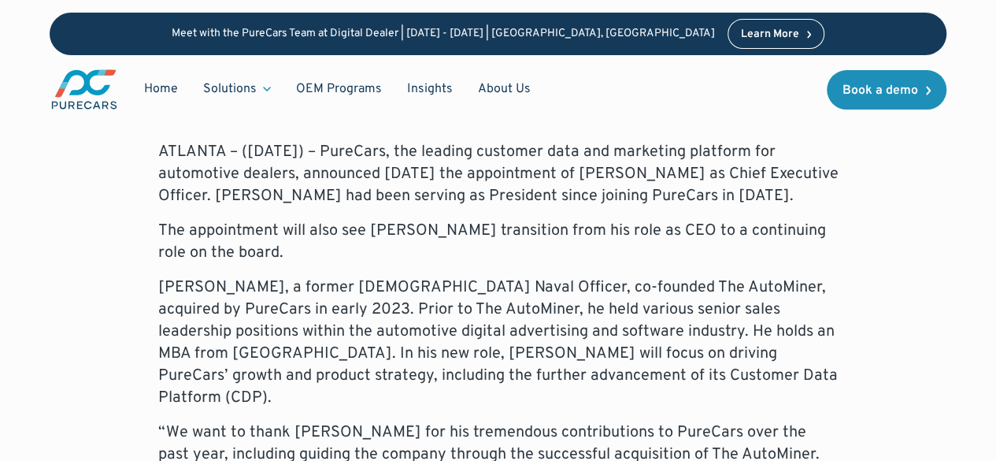
scroll to position [472, 0]
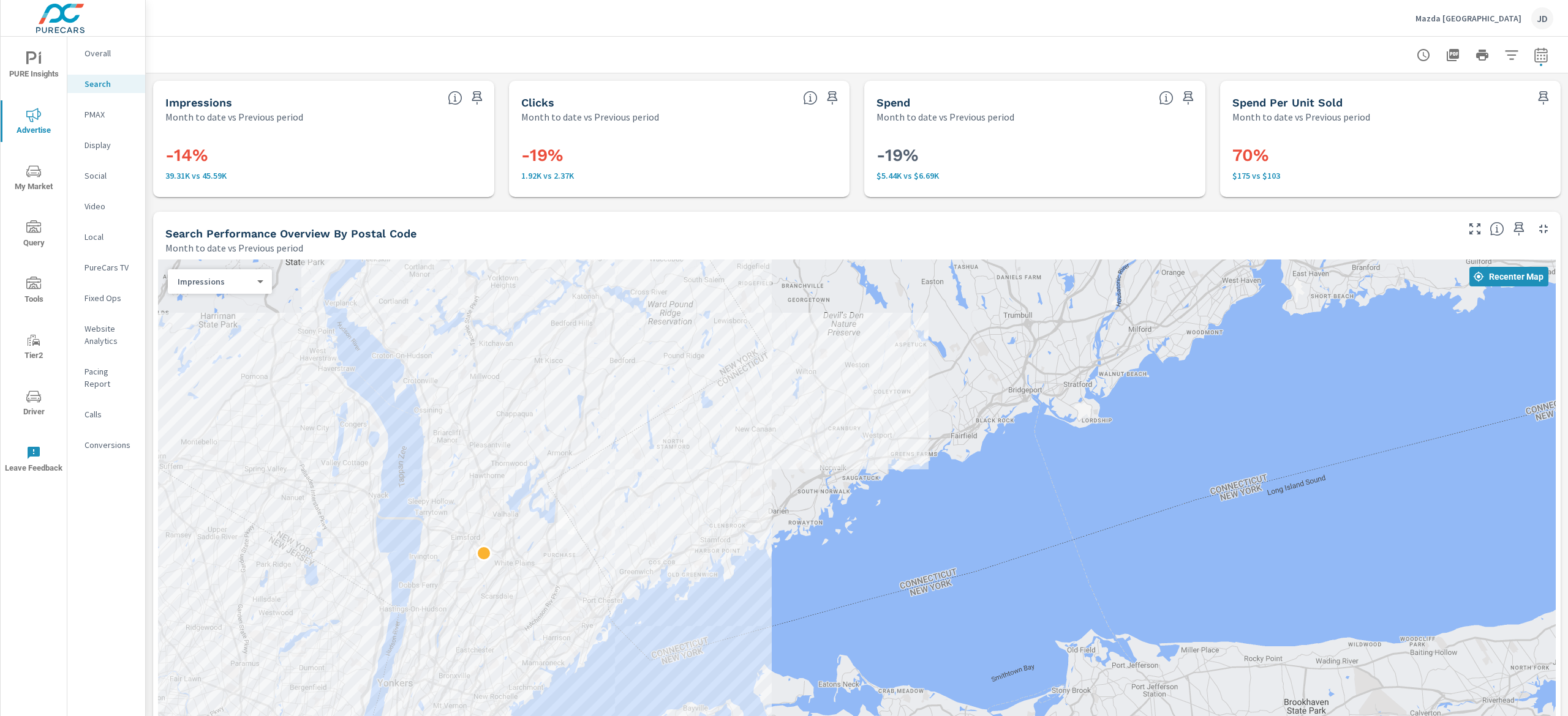
scroll to position [1032, 0]
